Goal: Transaction & Acquisition: Purchase product/service

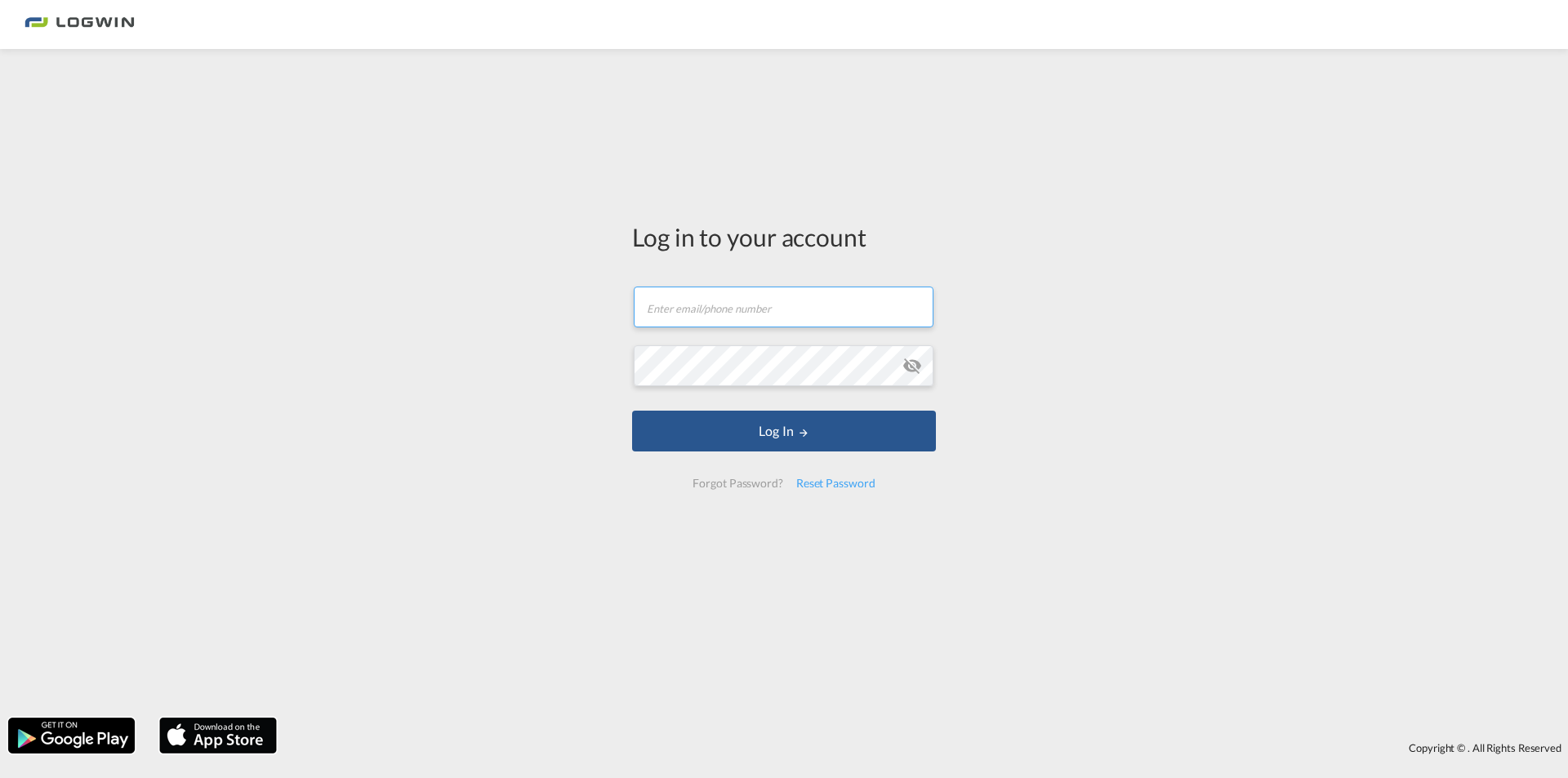
click at [756, 302] on input "text" at bounding box center [784, 307] width 300 height 41
type input "[PERSON_NAME][EMAIL_ADDRESS][DOMAIN_NAME]"
click at [632, 410] on button "Log In" at bounding box center [784, 431] width 304 height 41
